Goal: Task Accomplishment & Management: Manage account settings

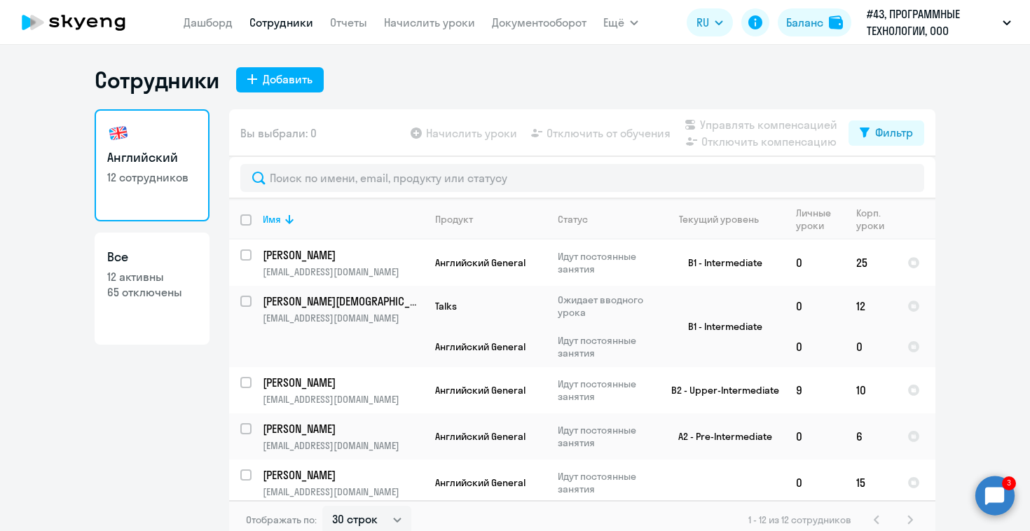
select select "30"
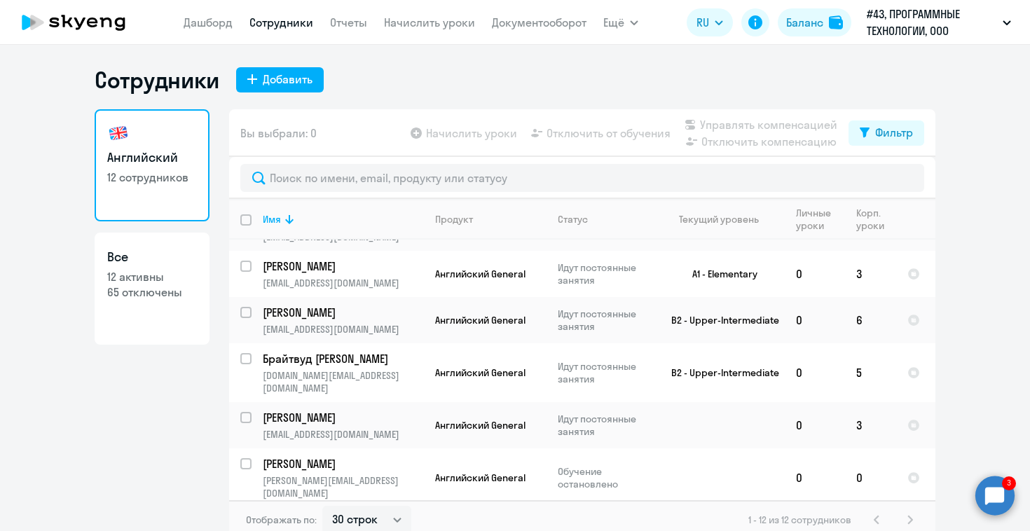
click at [983, 497] on circle at bounding box center [995, 495] width 39 height 39
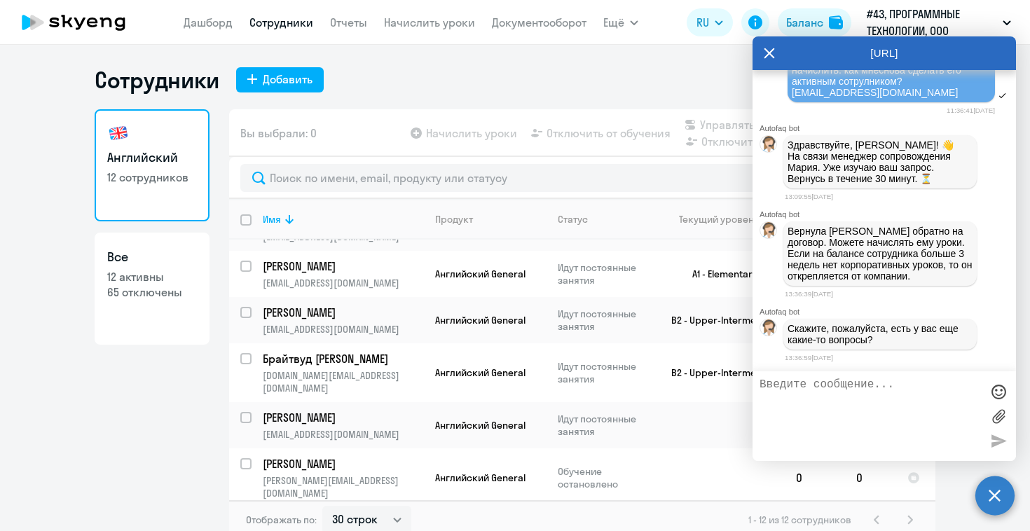
scroll to position [11943, 0]
type textarea "нет, спасибо"
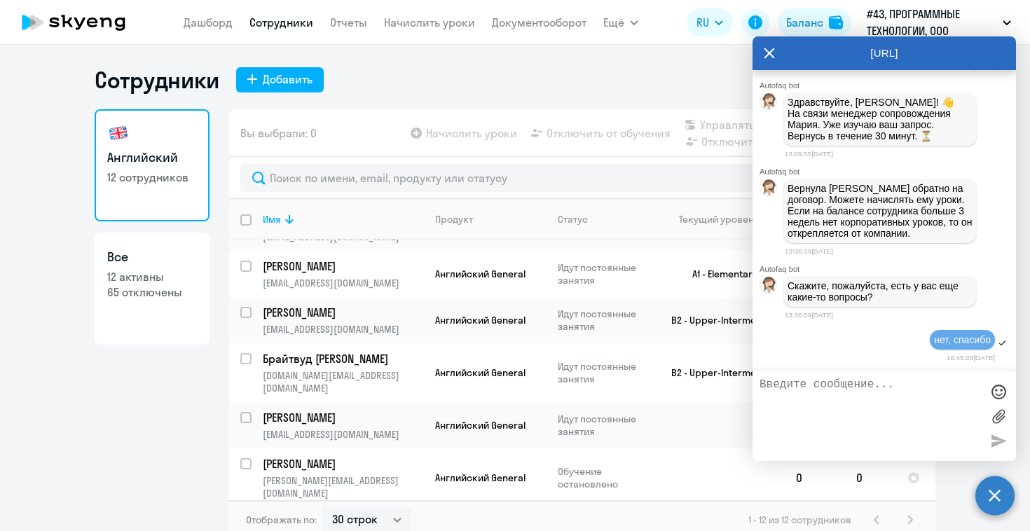
click at [763, 55] on div "AutoFAQ.ai" at bounding box center [885, 53] width 264 height 34
click at [777, 48] on div "AutoFAQ.ai" at bounding box center [885, 53] width 264 height 34
click at [770, 48] on icon at bounding box center [769, 53] width 11 height 34
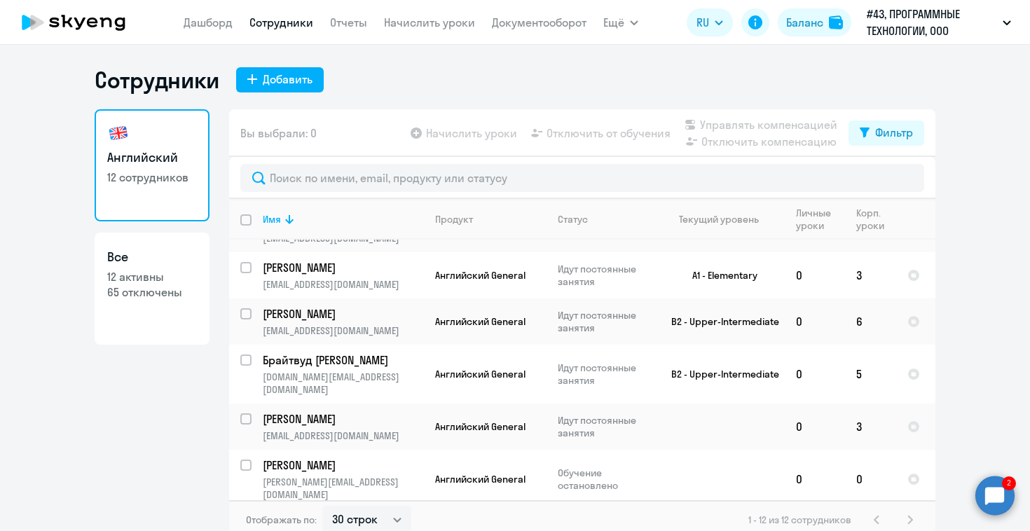
scroll to position [329, 0]
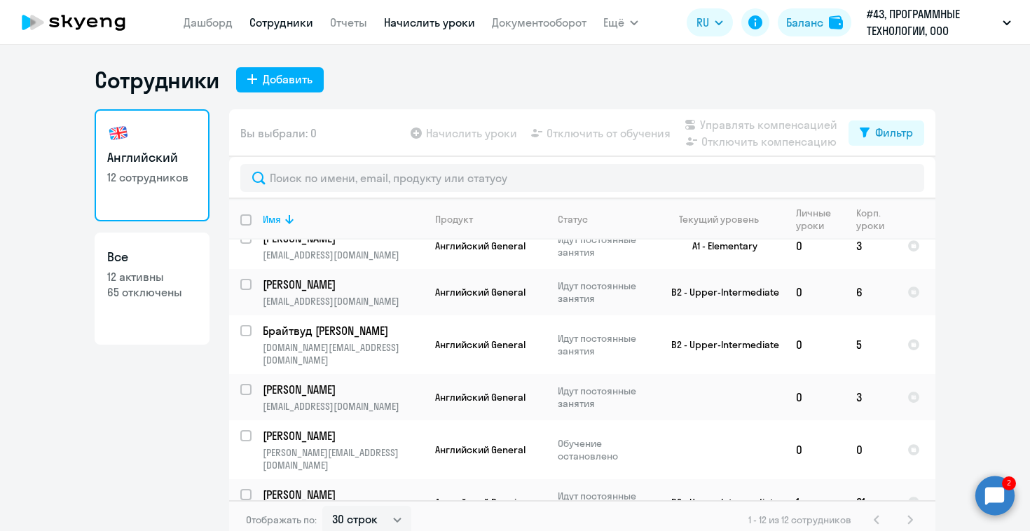
click at [407, 24] on link "Начислить уроки" at bounding box center [429, 22] width 91 height 14
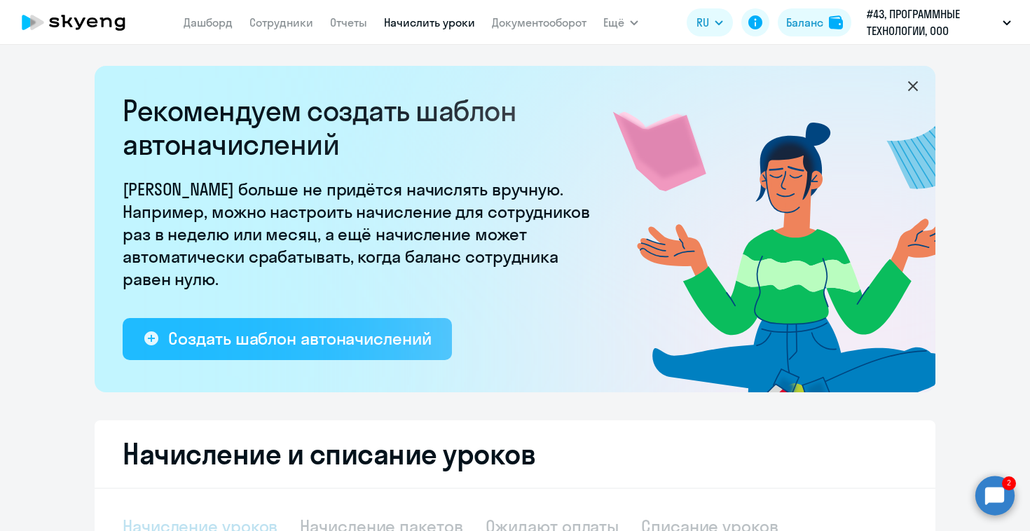
select select "10"
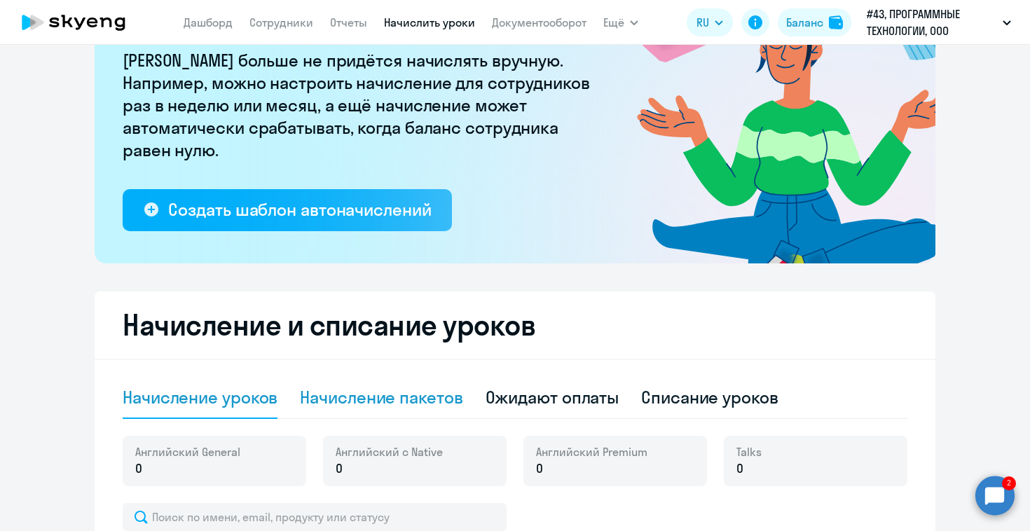
click at [391, 408] on div "Начисление пакетов" at bounding box center [381, 397] width 163 height 22
select select "10"
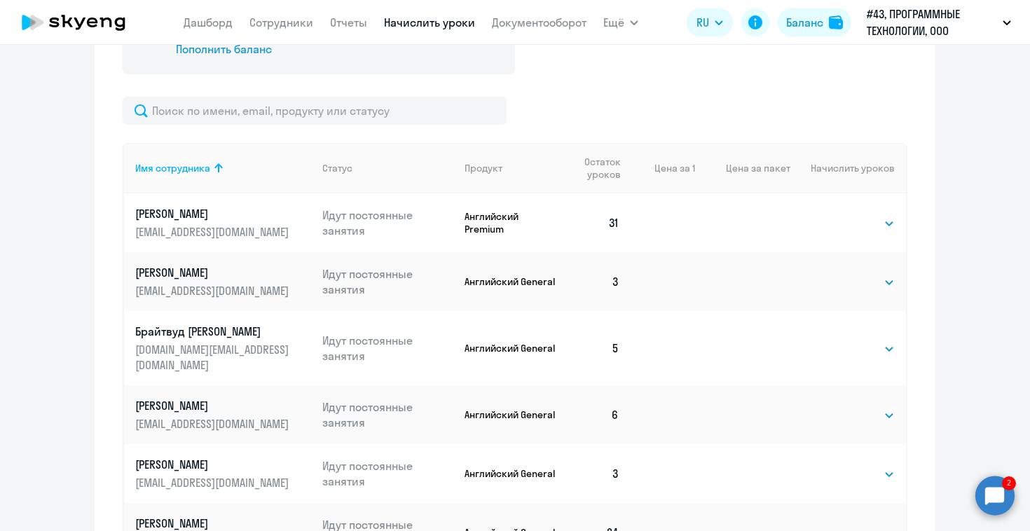
scroll to position [585, 0]
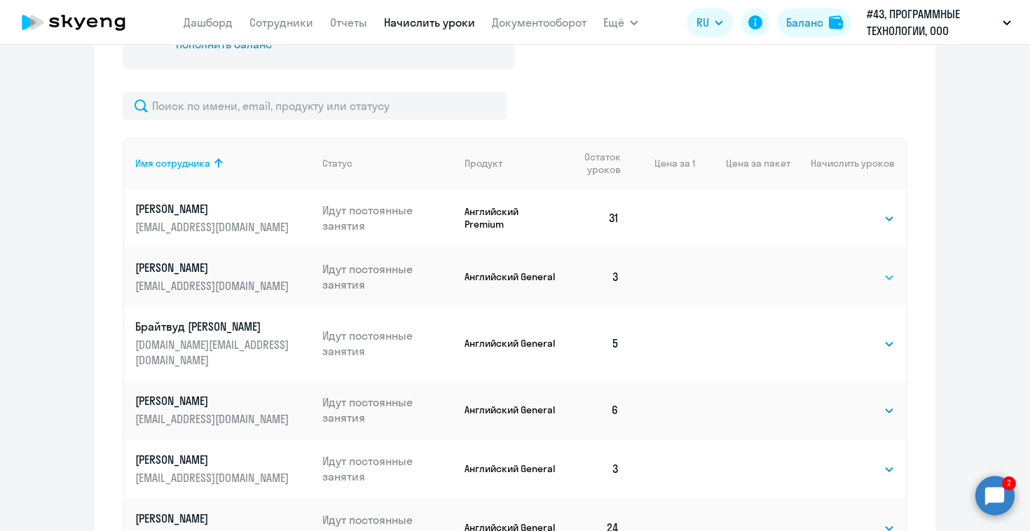
click at [872, 275] on select "Выбрать 4 8 16 32 64 96 128" at bounding box center [866, 277] width 57 height 17
select select "16"
click at [838, 269] on select "Выбрать 4 8 16 32 64 96 128" at bounding box center [866, 277] width 57 height 17
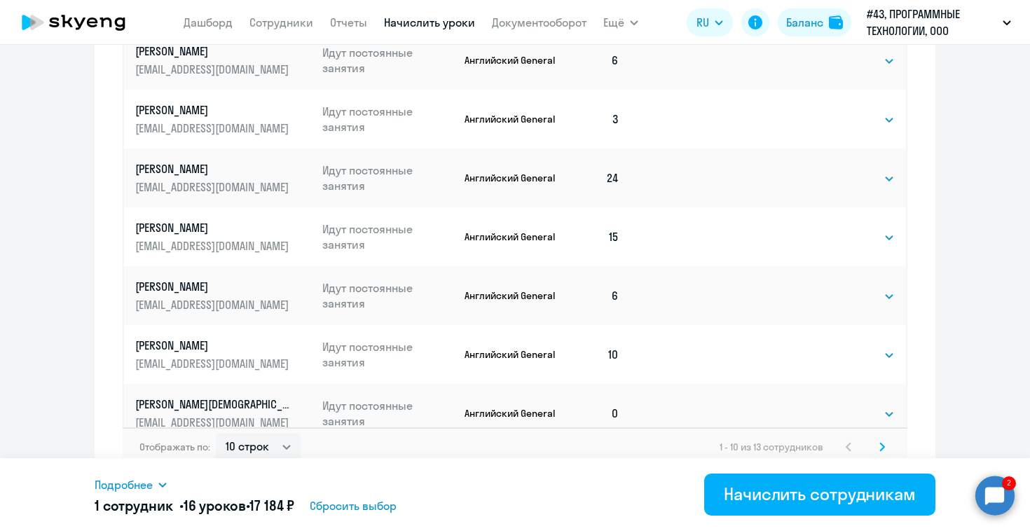
scroll to position [949, 0]
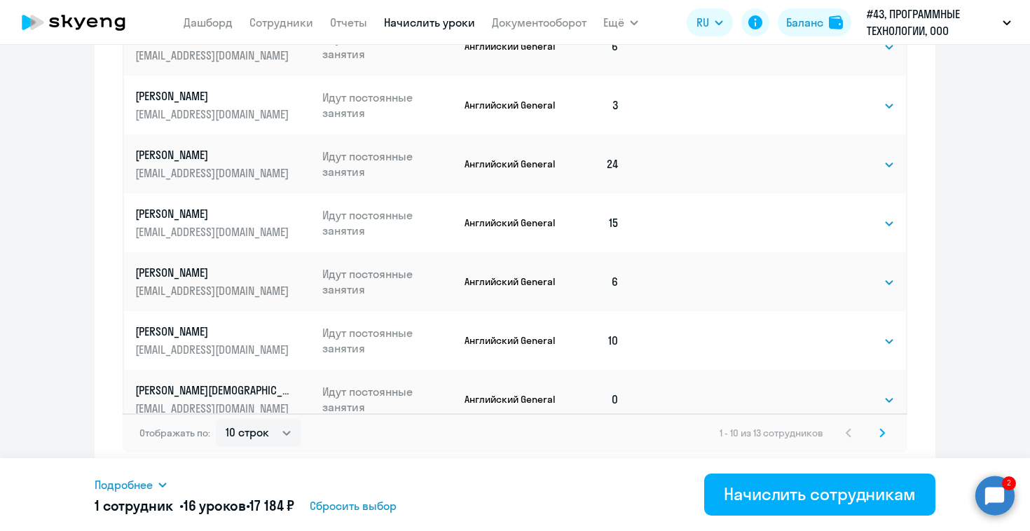
click at [880, 432] on svg-icon at bounding box center [882, 433] width 17 height 17
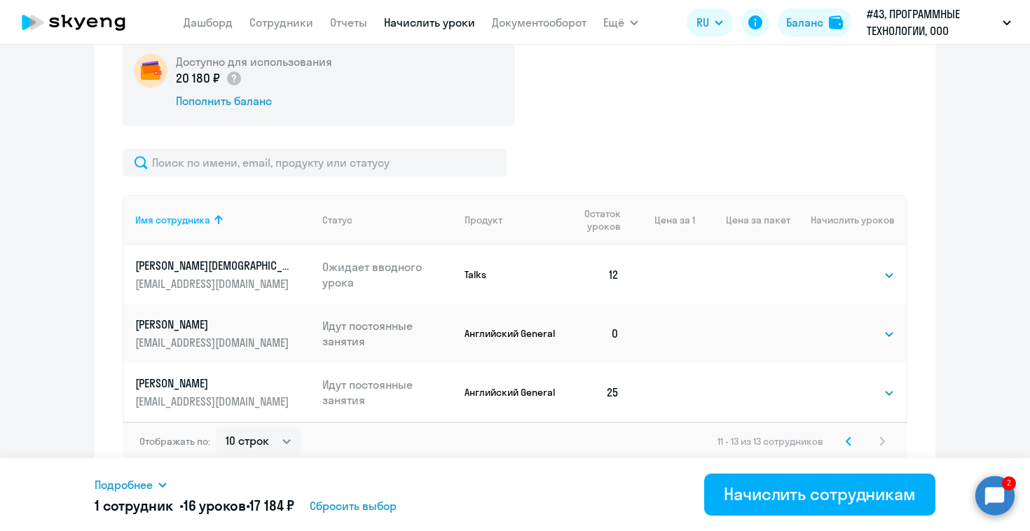
scroll to position [537, 0]
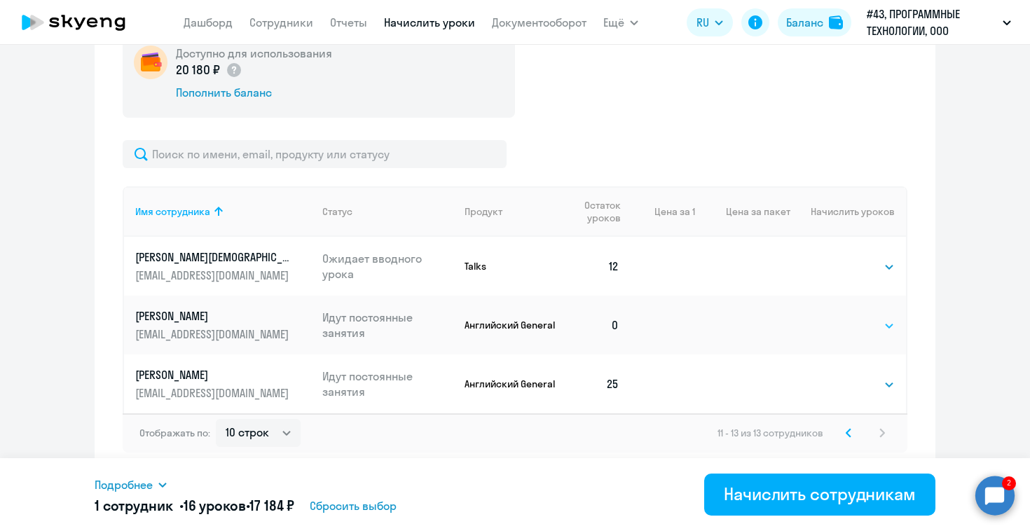
click at [874, 325] on select "Выбрать 4 8 16 32 64 96 128" at bounding box center [866, 326] width 57 height 17
select select "32"
click at [838, 318] on select "Выбрать 4 8 16 32 64 96 128" at bounding box center [866, 326] width 57 height 17
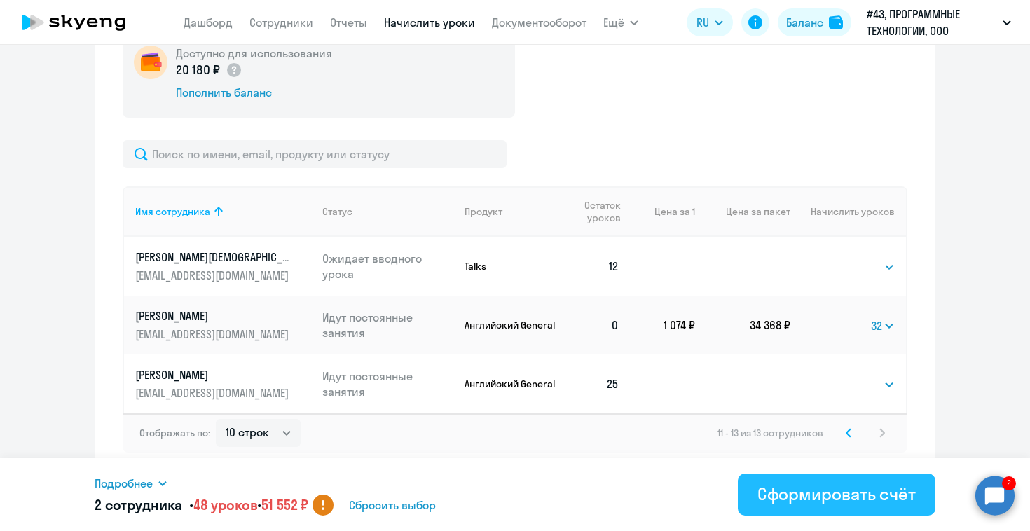
click at [819, 495] on div "Сформировать счёт" at bounding box center [837, 494] width 158 height 22
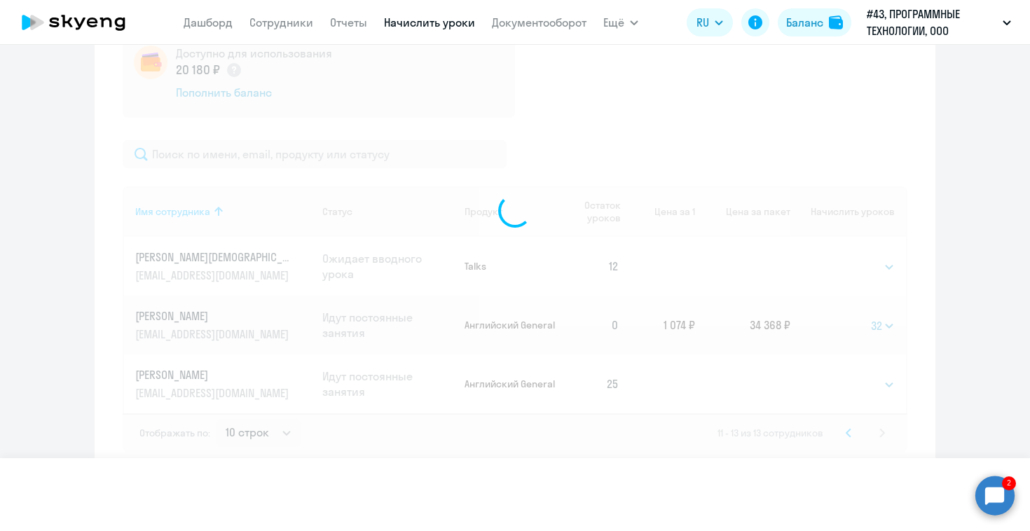
select select
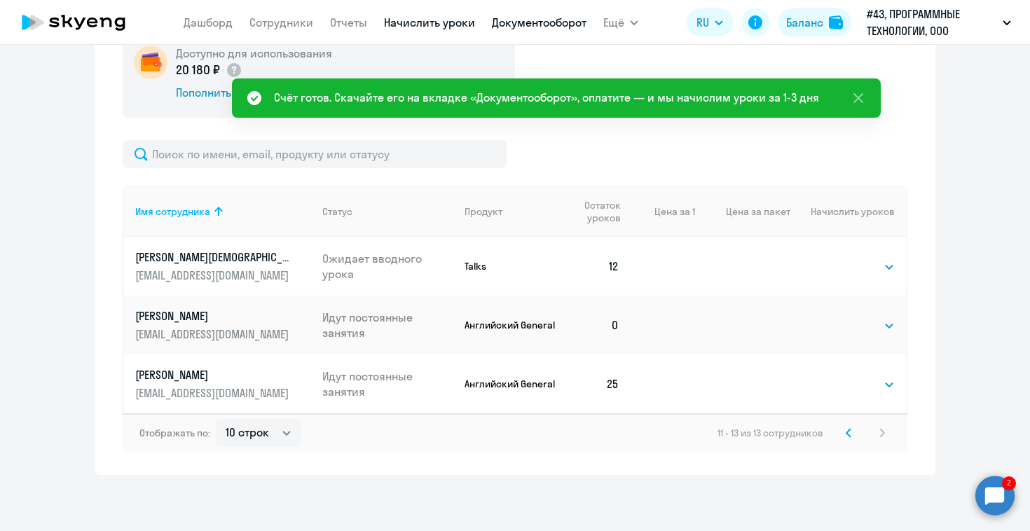
click at [512, 18] on link "Документооборот" at bounding box center [539, 22] width 95 height 14
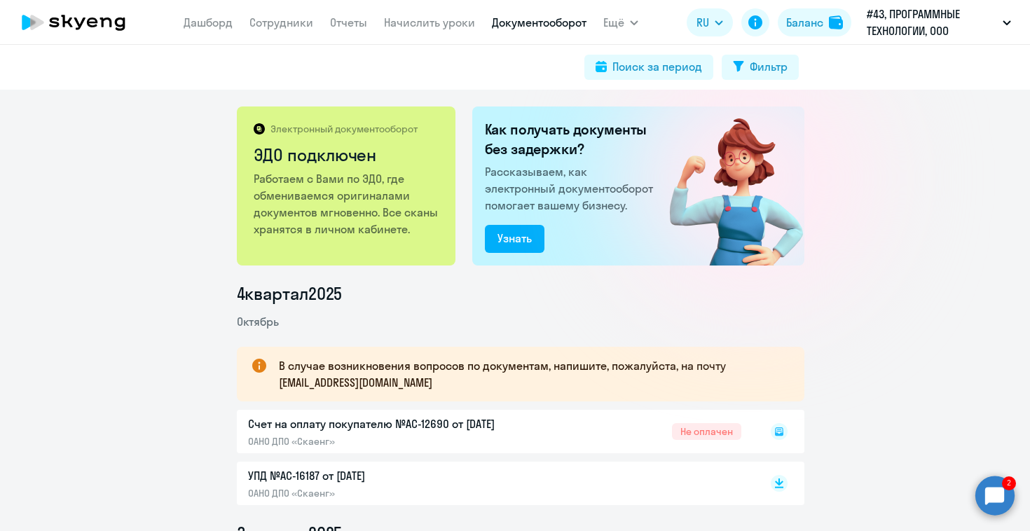
click at [700, 433] on div "Счет на оплату покупателю №AC-12690 от 03.10.2025 ОАНО ДПО «Скаенг» Не оплачен" at bounding box center [521, 431] width 568 height 43
click at [776, 432] on rect at bounding box center [779, 431] width 17 height 17
click at [772, 432] on div at bounding box center [765, 432] width 46 height 32
click at [779, 428] on rect at bounding box center [779, 431] width 17 height 17
